Goal: Information Seeking & Learning: Find specific fact

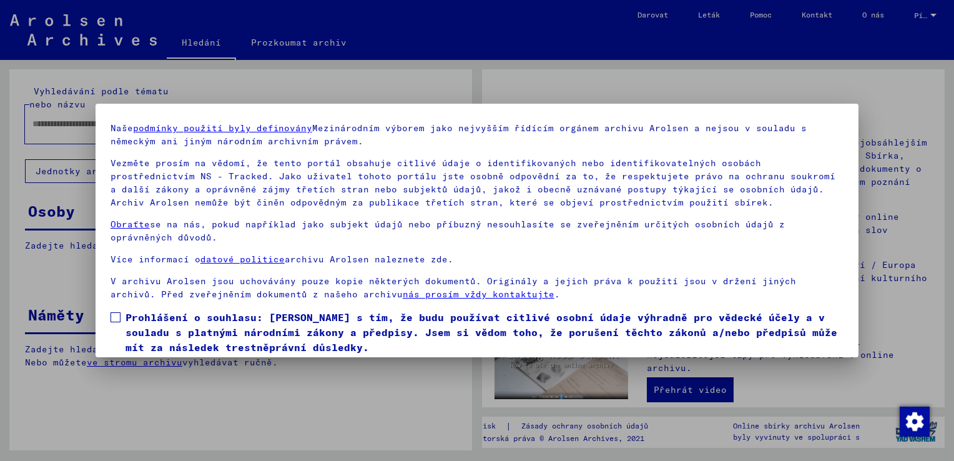
scroll to position [80, 0]
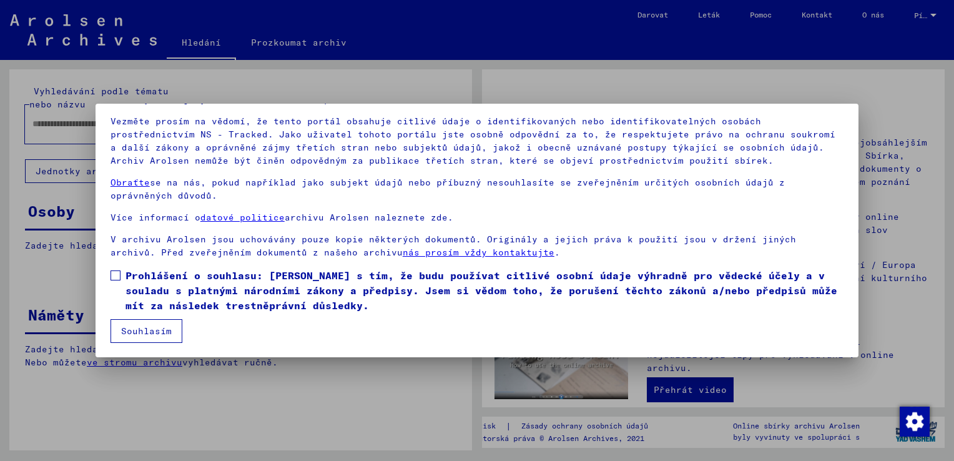
click at [164, 332] on button "Souhlasím" at bounding box center [147, 331] width 72 height 24
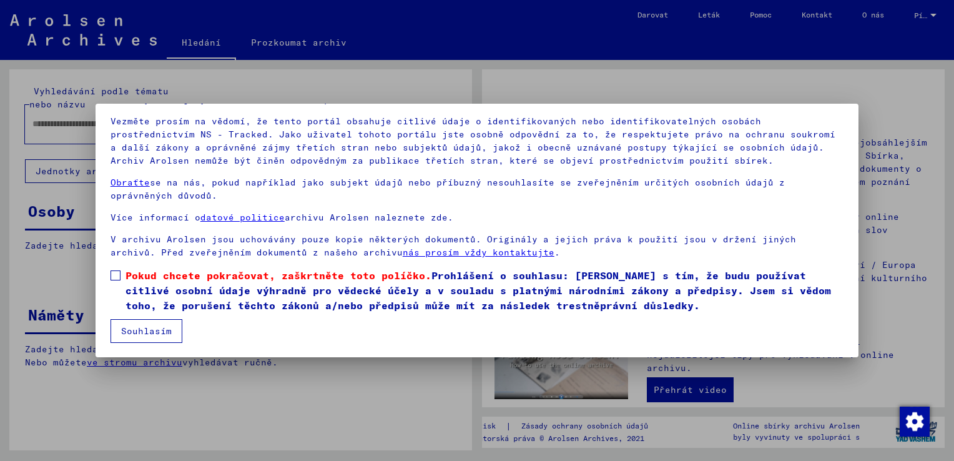
click at [116, 276] on span at bounding box center [116, 275] width 10 height 10
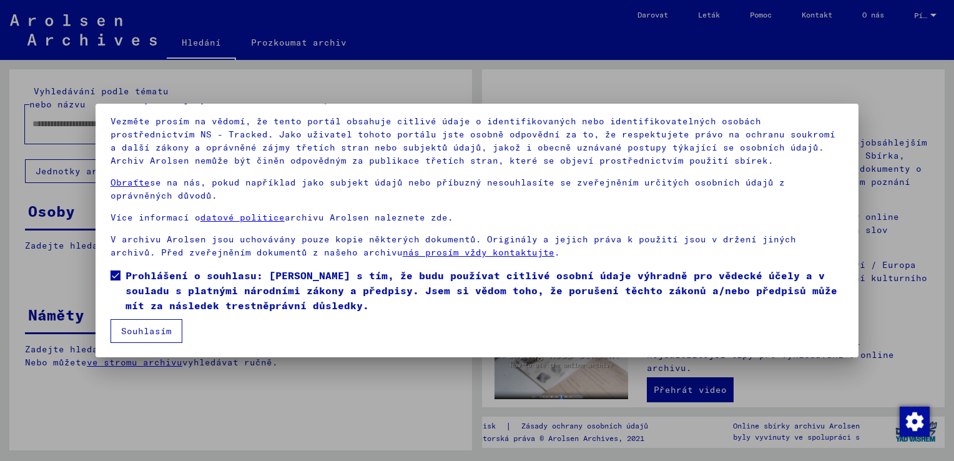
click at [146, 329] on button "Souhlasím" at bounding box center [147, 331] width 72 height 24
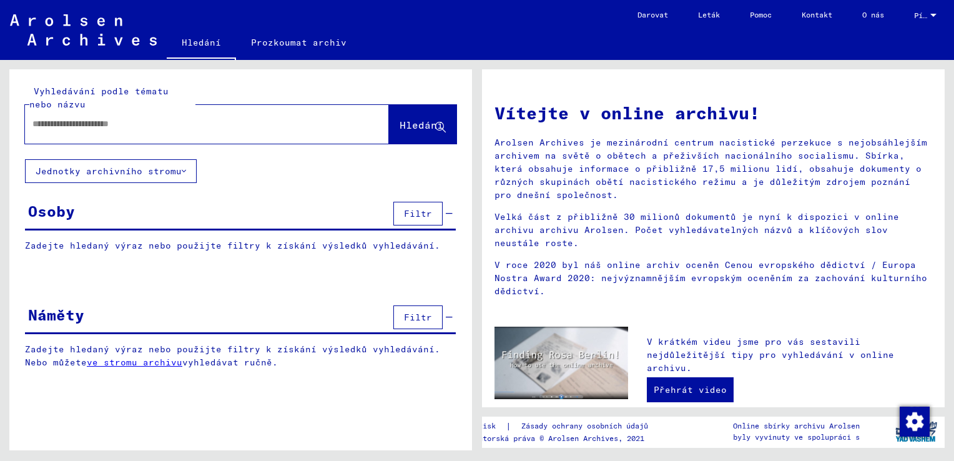
click at [98, 209] on div "Osoby Filtr" at bounding box center [240, 215] width 431 height 32
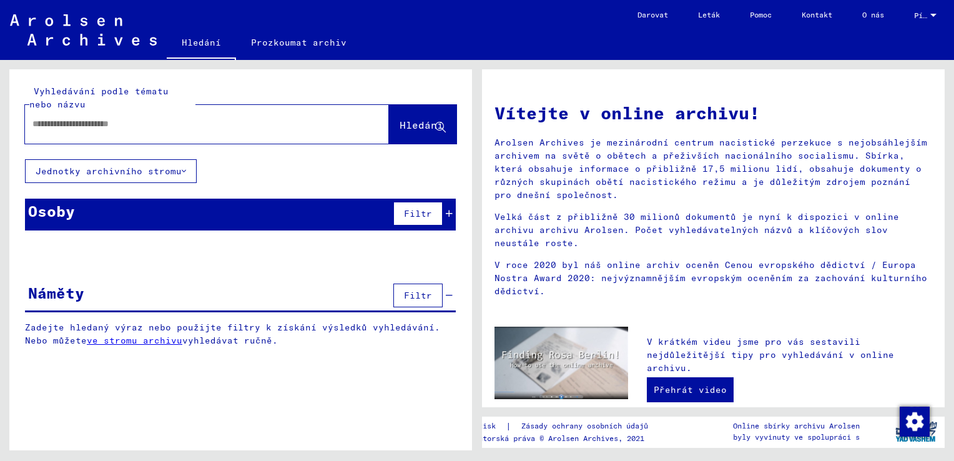
click at [56, 127] on input "text" at bounding box center [191, 123] width 319 height 13
click at [186, 172] on icon at bounding box center [184, 171] width 4 height 9
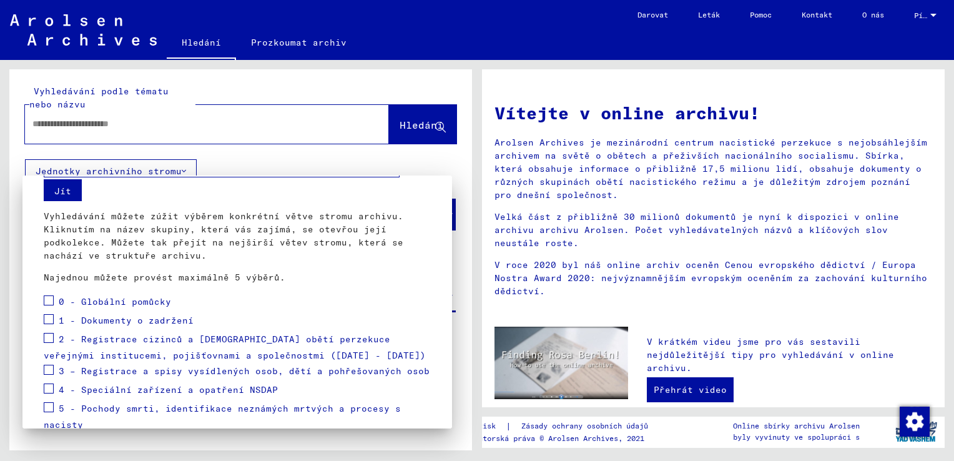
scroll to position [62, 0]
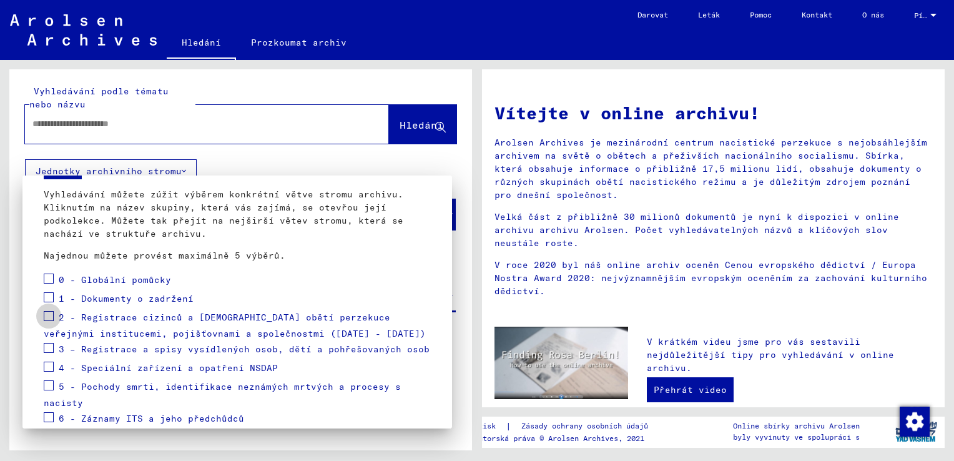
click at [49, 313] on span at bounding box center [49, 316] width 10 height 10
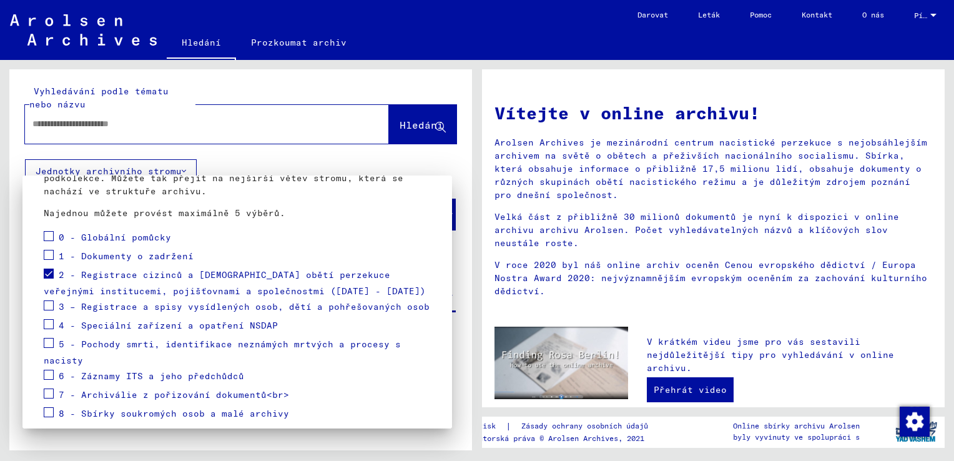
scroll to position [152, 0]
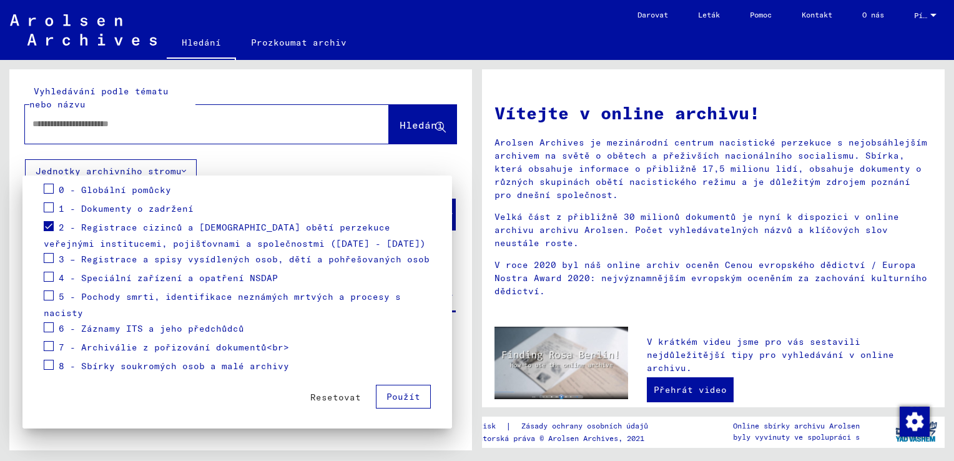
click at [392, 396] on span "Použít" at bounding box center [404, 396] width 34 height 11
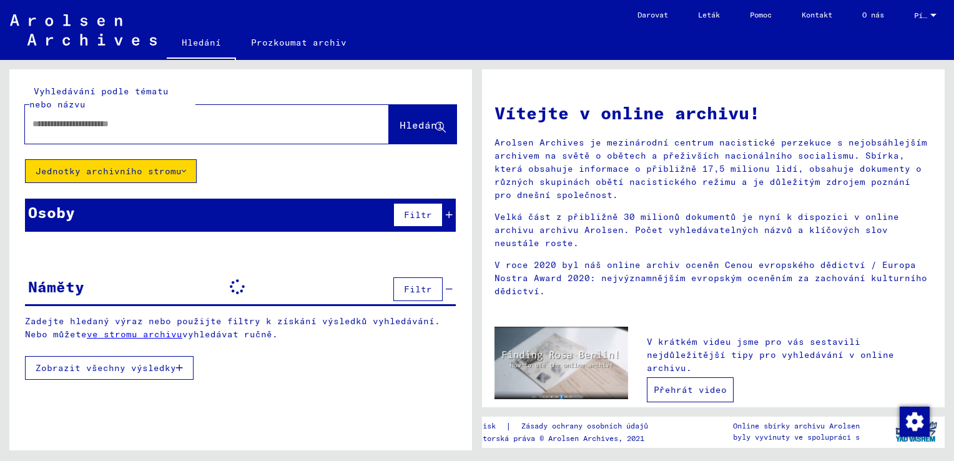
click at [674, 391] on link "Přehrát video" at bounding box center [690, 389] width 87 height 25
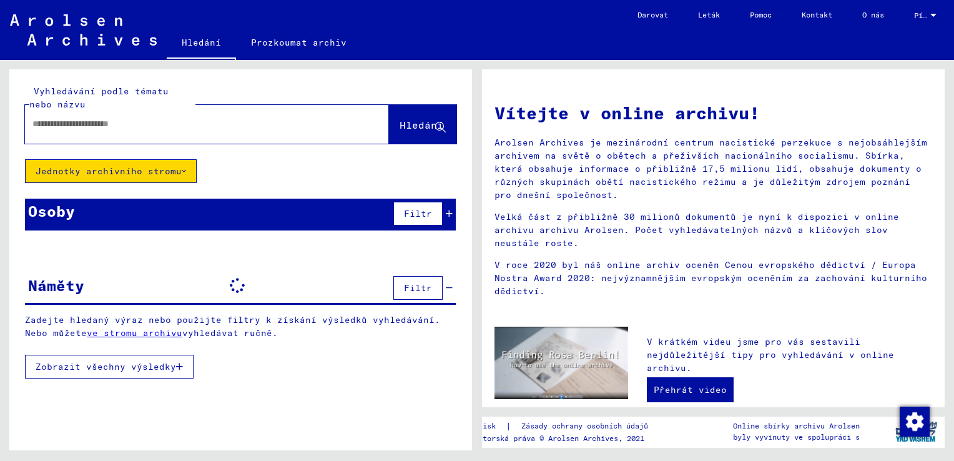
click at [168, 127] on input "text" at bounding box center [191, 123] width 319 height 13
type input "**********"
click at [400, 119] on span "Hledání" at bounding box center [422, 125] width 44 height 12
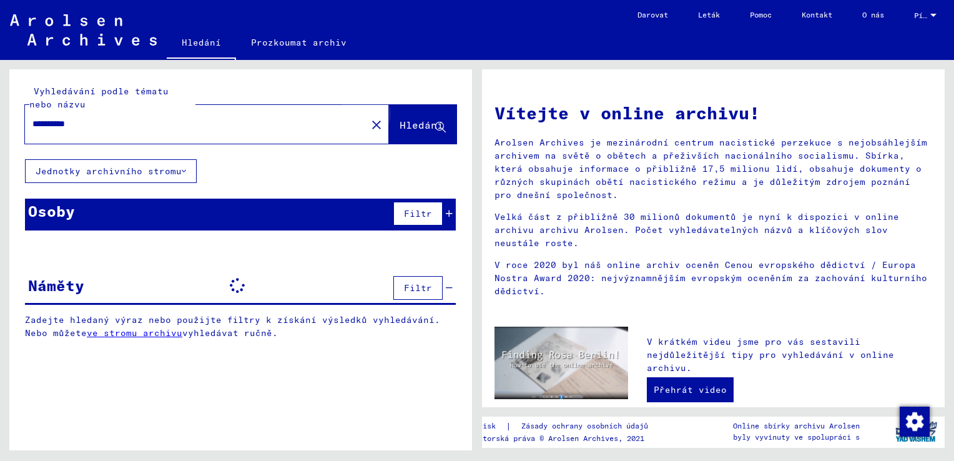
click at [422, 129] on span "Hledání" at bounding box center [422, 125] width 44 height 12
